Goal: Find specific fact: Find specific fact

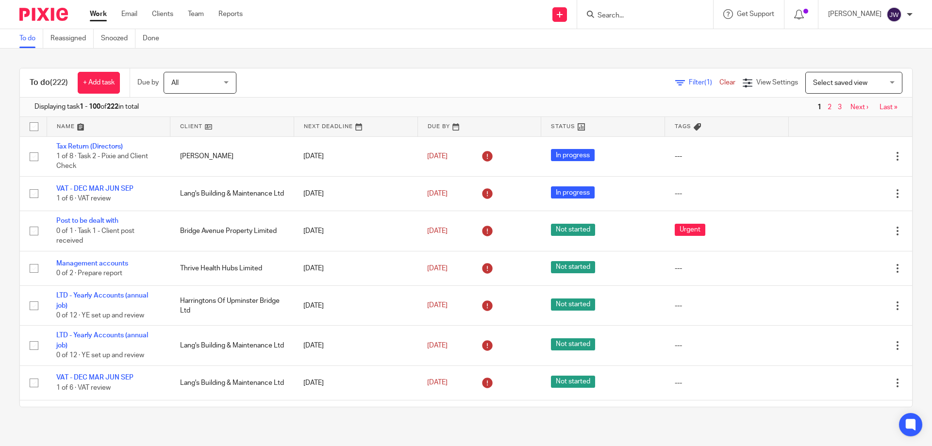
click at [640, 12] on input "Search" at bounding box center [639, 16] width 87 height 9
type input "phoenix"
click at [654, 39] on link at bounding box center [655, 38] width 120 height 15
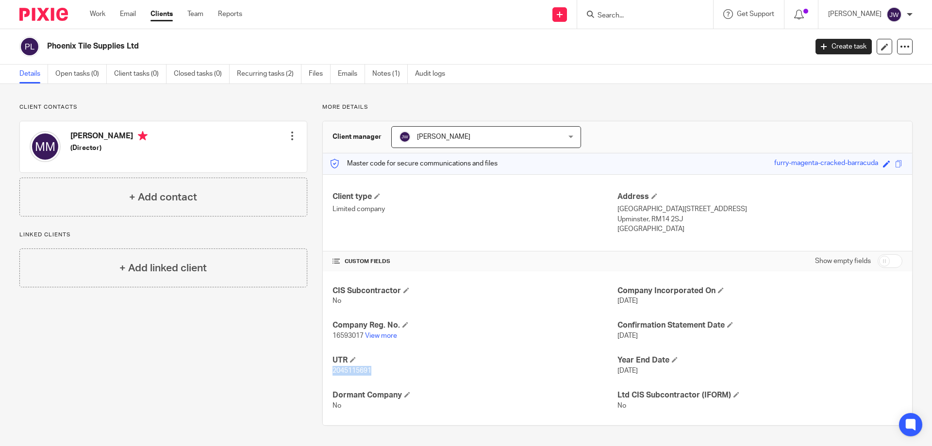
drag, startPoint x: 374, startPoint y: 372, endPoint x: 328, endPoint y: 370, distance: 46.1
click at [328, 370] on div "CIS Subcontractor No Company Incorporated On 18 Jul 2025 Company Reg. No. 16593…" at bounding box center [617, 348] width 589 height 154
copy span "2045115691"
click at [626, 12] on input "Search" at bounding box center [639, 16] width 87 height 9
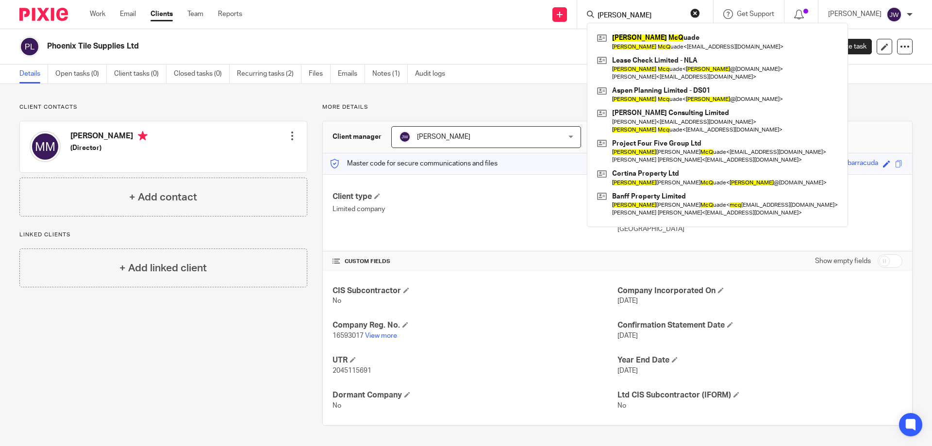
type input "michael mcq"
click at [680, 40] on link at bounding box center [718, 42] width 246 height 22
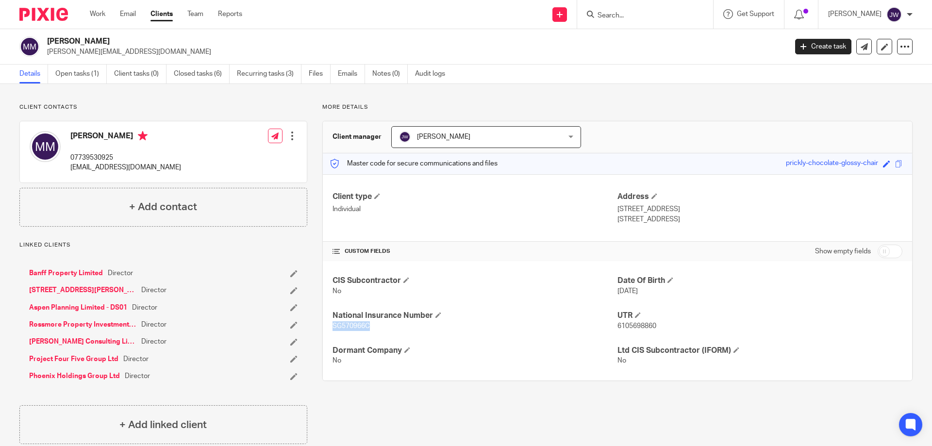
drag, startPoint x: 377, startPoint y: 327, endPoint x: 330, endPoint y: 326, distance: 47.1
click at [332, 326] on p "SG570966C" at bounding box center [474, 326] width 285 height 10
click at [655, 14] on input "Search" at bounding box center [639, 16] width 87 height 9
type input "phoenix"
click at [656, 34] on link at bounding box center [655, 38] width 120 height 15
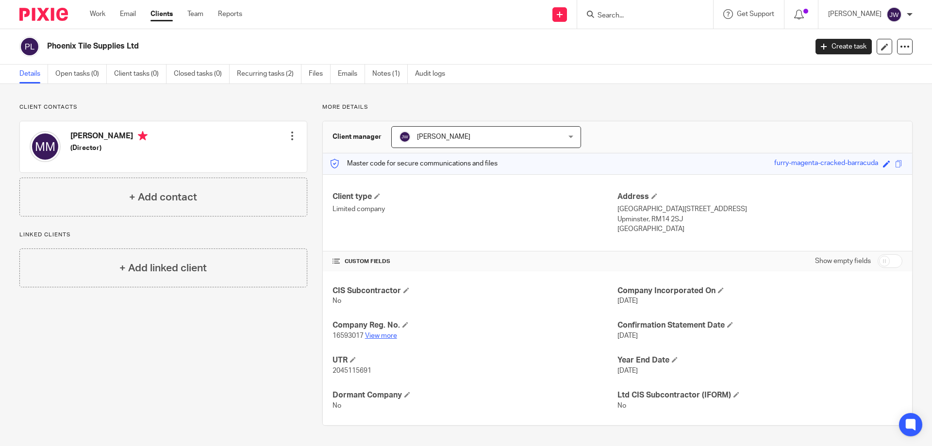
click at [381, 334] on link "View more" at bounding box center [381, 335] width 32 height 7
click at [640, 13] on input "Search" at bounding box center [639, 16] width 87 height 9
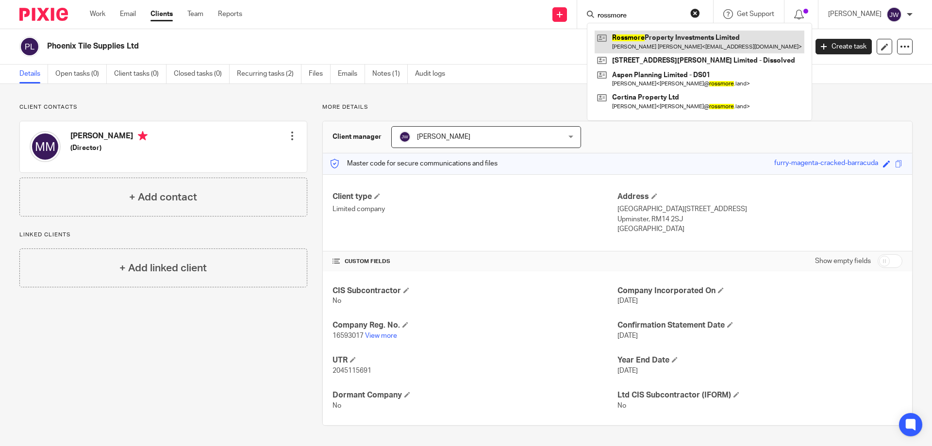
type input "rossmore"
click at [655, 44] on link at bounding box center [700, 42] width 210 height 22
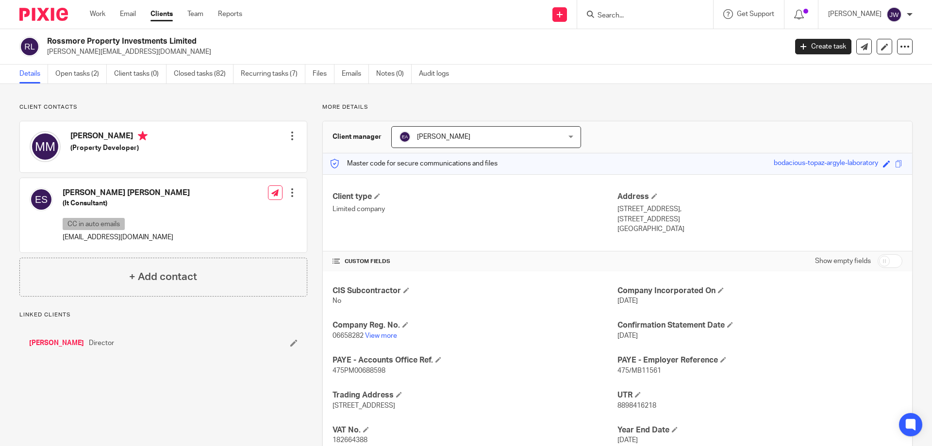
scroll to position [49, 0]
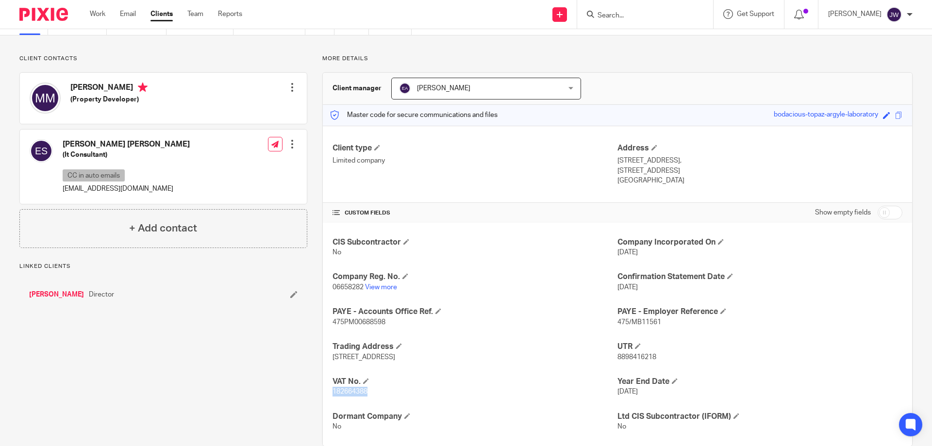
drag, startPoint x: 371, startPoint y: 396, endPoint x: 254, endPoint y: 402, distance: 117.1
click at [332, 391] on p "182664388" at bounding box center [474, 392] width 285 height 10
copy span "182664388"
click at [379, 289] on link "View more" at bounding box center [381, 287] width 32 height 7
